Goal: Task Accomplishment & Management: Manage account settings

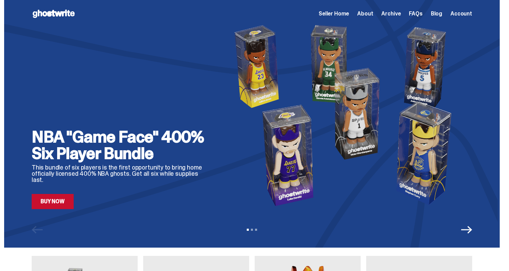
click at [469, 228] on icon "Next" at bounding box center [466, 229] width 11 height 11
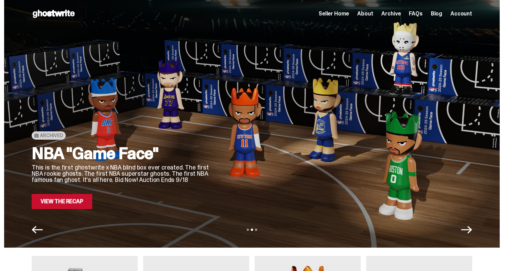
click at [469, 228] on icon "Next" at bounding box center [466, 229] width 11 height 11
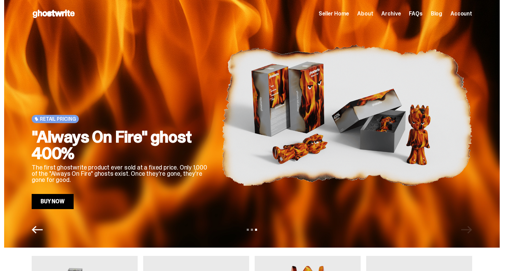
click at [43, 231] on icon "Previous" at bounding box center [37, 229] width 11 height 11
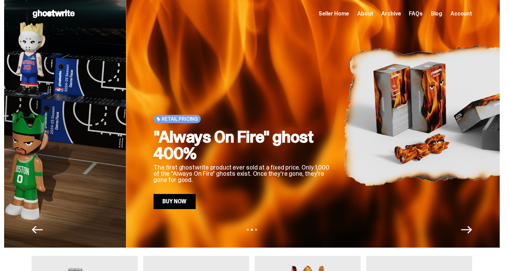
click at [43, 231] on icon "Previous" at bounding box center [37, 229] width 11 height 11
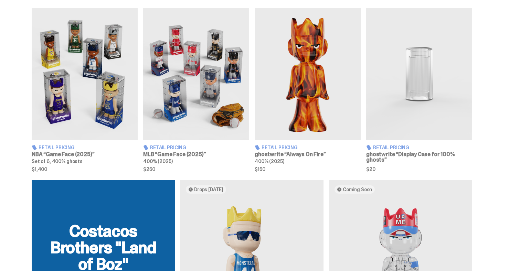
scroll to position [249, 0]
click at [87, 93] on img at bounding box center [85, 74] width 106 height 133
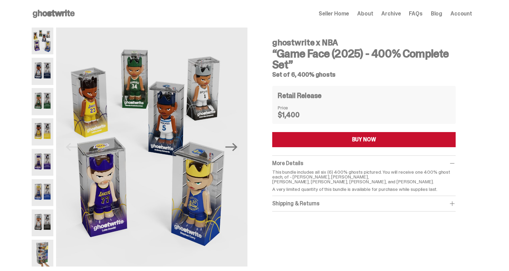
click at [388, 14] on span "Archive" at bounding box center [390, 14] width 19 height 6
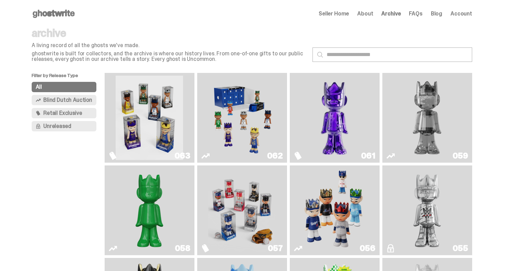
click at [222, 99] on img "Game Face (2025)" at bounding box center [241, 118] width 67 height 84
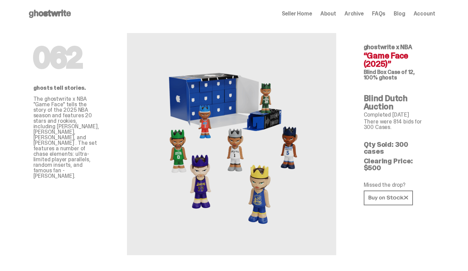
click at [57, 11] on icon at bounding box center [50, 13] width 44 height 11
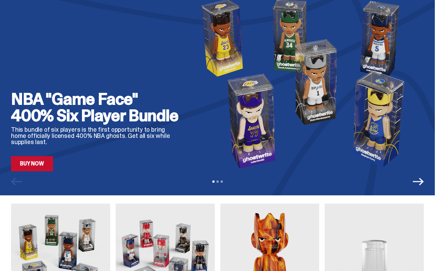
scroll to position [52, 0]
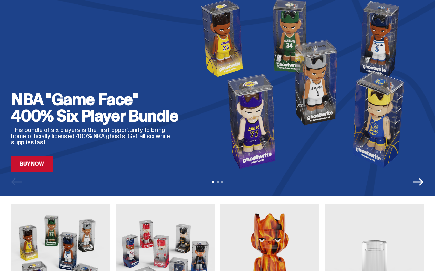
click at [420, 185] on icon "Next" at bounding box center [418, 182] width 11 height 11
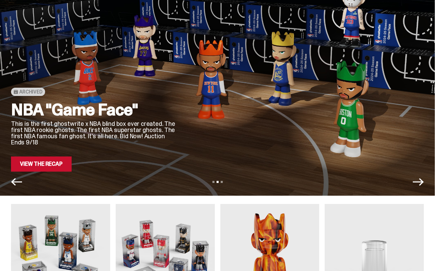
click at [420, 185] on icon "Next" at bounding box center [418, 182] width 11 height 11
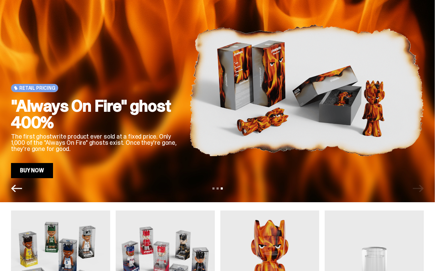
scroll to position [45, 0]
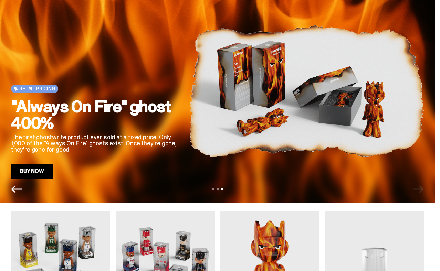
click at [14, 194] on icon "Previous" at bounding box center [16, 189] width 11 height 11
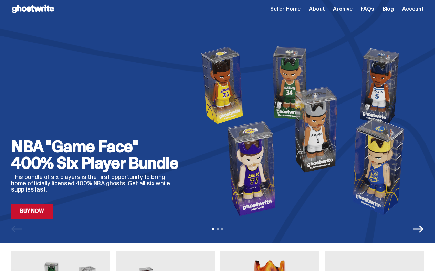
scroll to position [0, 0]
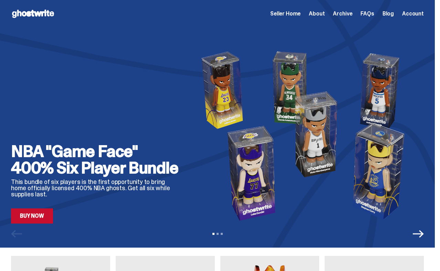
click at [296, 17] on span "Seller Home" at bounding box center [285, 14] width 30 height 6
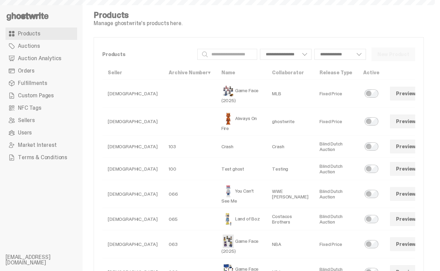
select select
click at [43, 58] on span "Auction Analytics" at bounding box center [39, 59] width 43 height 6
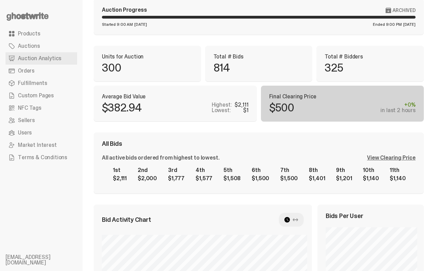
scroll to position [1, 0]
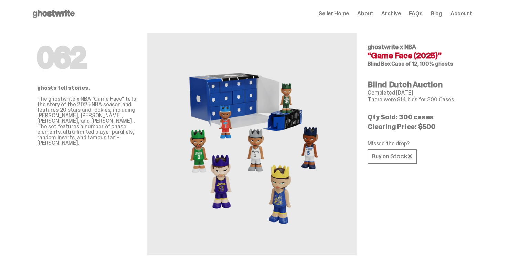
scroll to position [1240, 0]
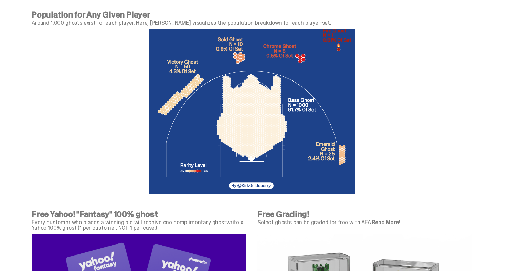
scroll to position [2493, 0]
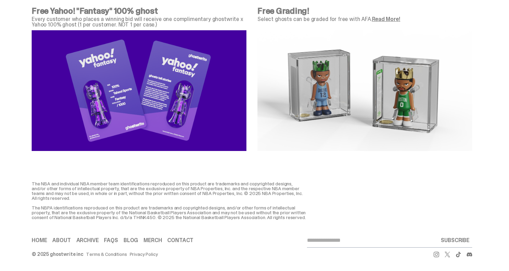
drag, startPoint x: 35, startPoint y: 184, endPoint x: 313, endPoint y: 218, distance: 279.8
click at [313, 218] on div "The NBA and individual NBA member team identifications reproduced on this produ…" at bounding box center [252, 200] width 441 height 39
copy div "The NBA and individual NBA member team identifications reproduced on this produ…"
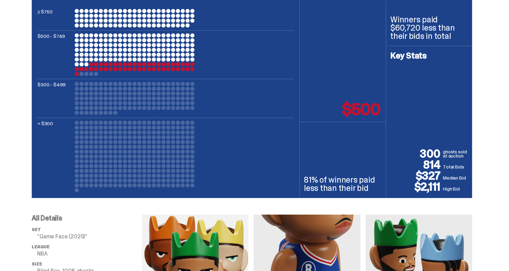
scroll to position [0, 0]
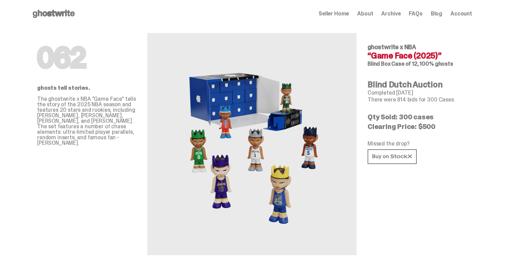
click at [346, 12] on span "Seller Home" at bounding box center [334, 14] width 30 height 6
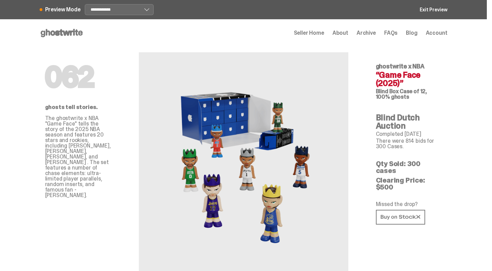
click at [75, 29] on icon at bounding box center [62, 33] width 44 height 11
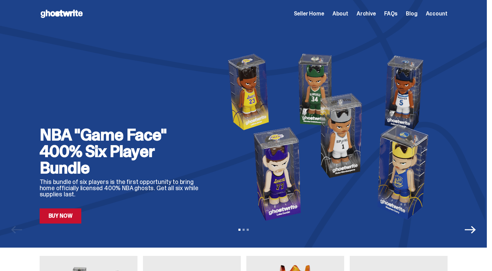
click at [311, 14] on span "Seller Home" at bounding box center [309, 14] width 30 height 6
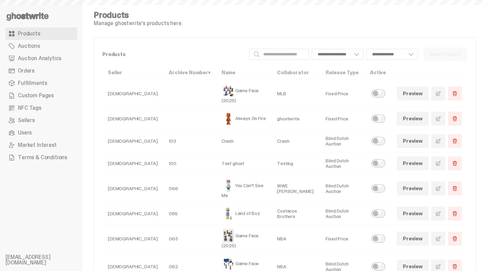
select select
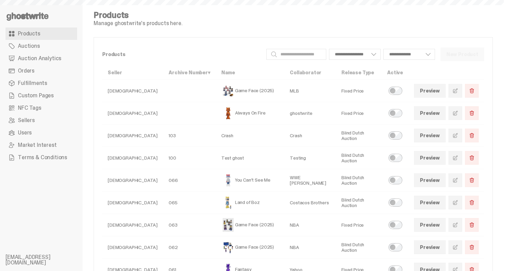
select select
click at [40, 73] on link "Orders" at bounding box center [42, 71] width 72 height 12
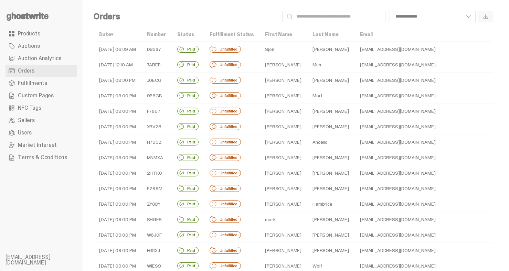
click at [138, 50] on td "[DATE] 06:39 AM" at bounding box center [118, 49] width 48 height 15
click at [135, 67] on td "[DATE] 12:10 AM" at bounding box center [118, 64] width 48 height 15
click at [132, 77] on td "[DATE] 09:30 PM" at bounding box center [118, 80] width 48 height 15
